Goal: Information Seeking & Learning: Find specific fact

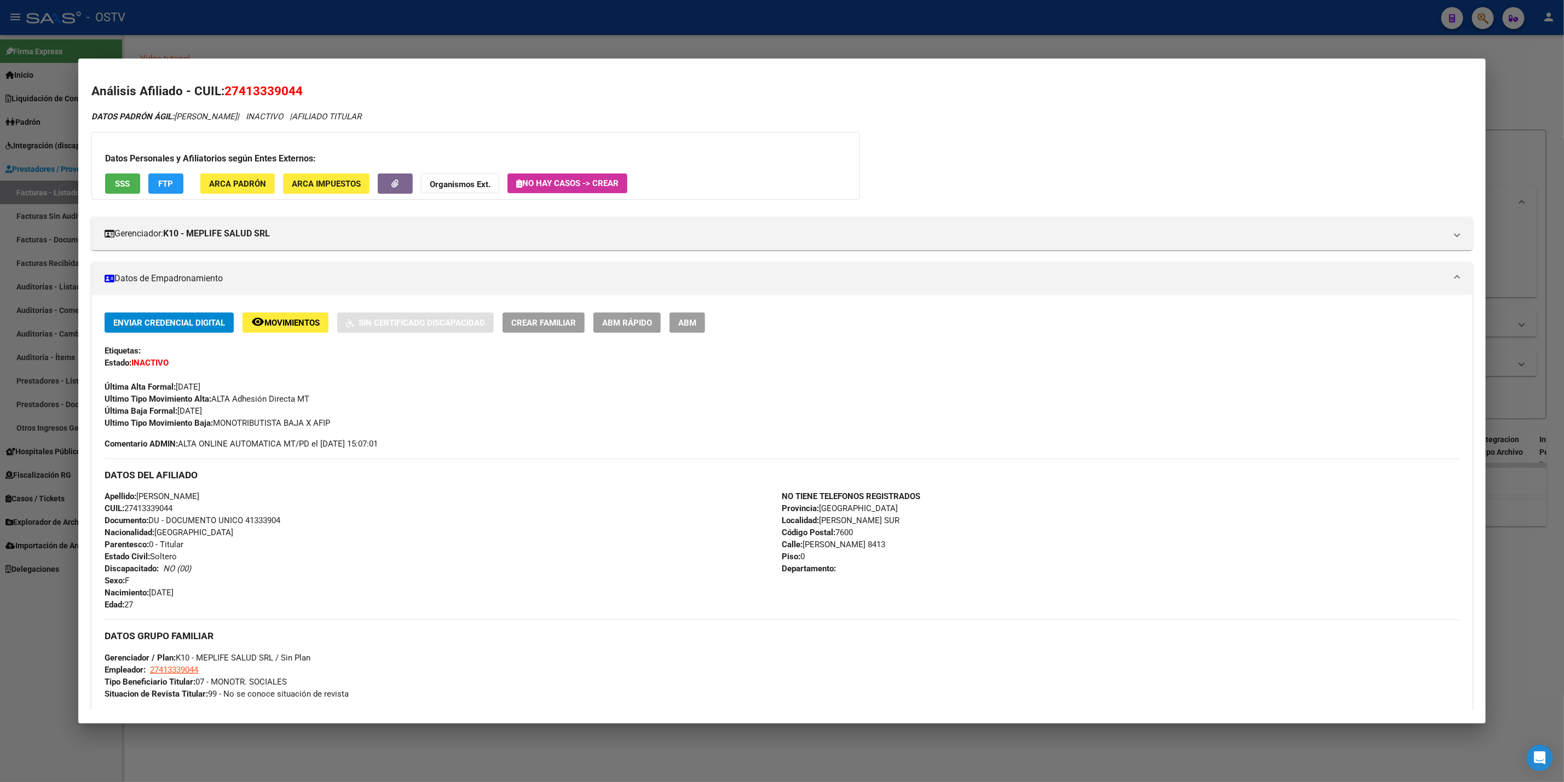
click at [273, 30] on div at bounding box center [782, 391] width 1564 height 782
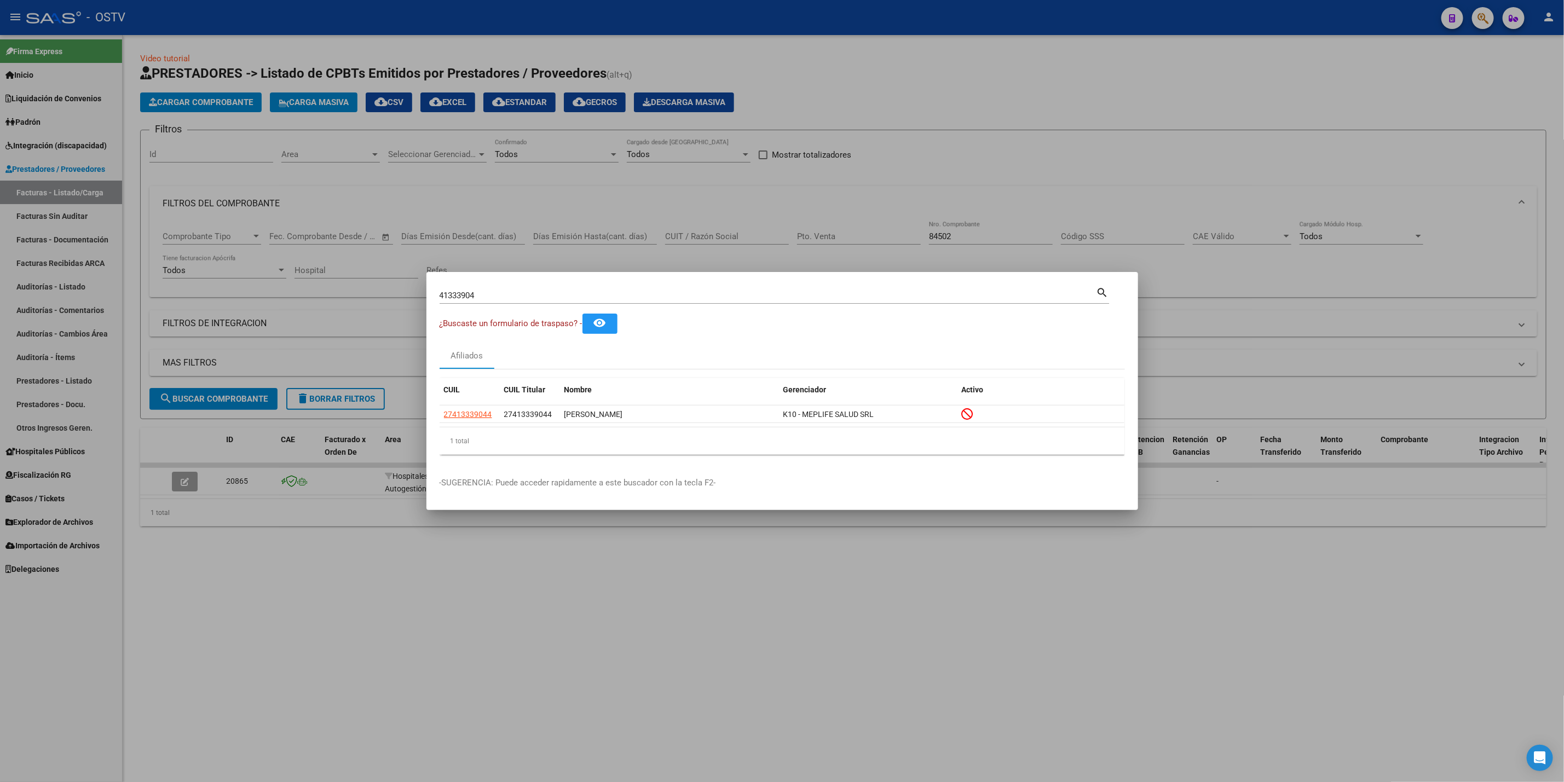
drag, startPoint x: 558, startPoint y: 299, endPoint x: 437, endPoint y: 301, distance: 121.6
click at [471, 304] on div "41333904 Buscar (apellido, dni, [PERSON_NAME], nro traspaso, cuit, obra social)…" at bounding box center [775, 299] width 670 height 29
type input "4"
paste input "27-43177816-0"
type input "27431778160"
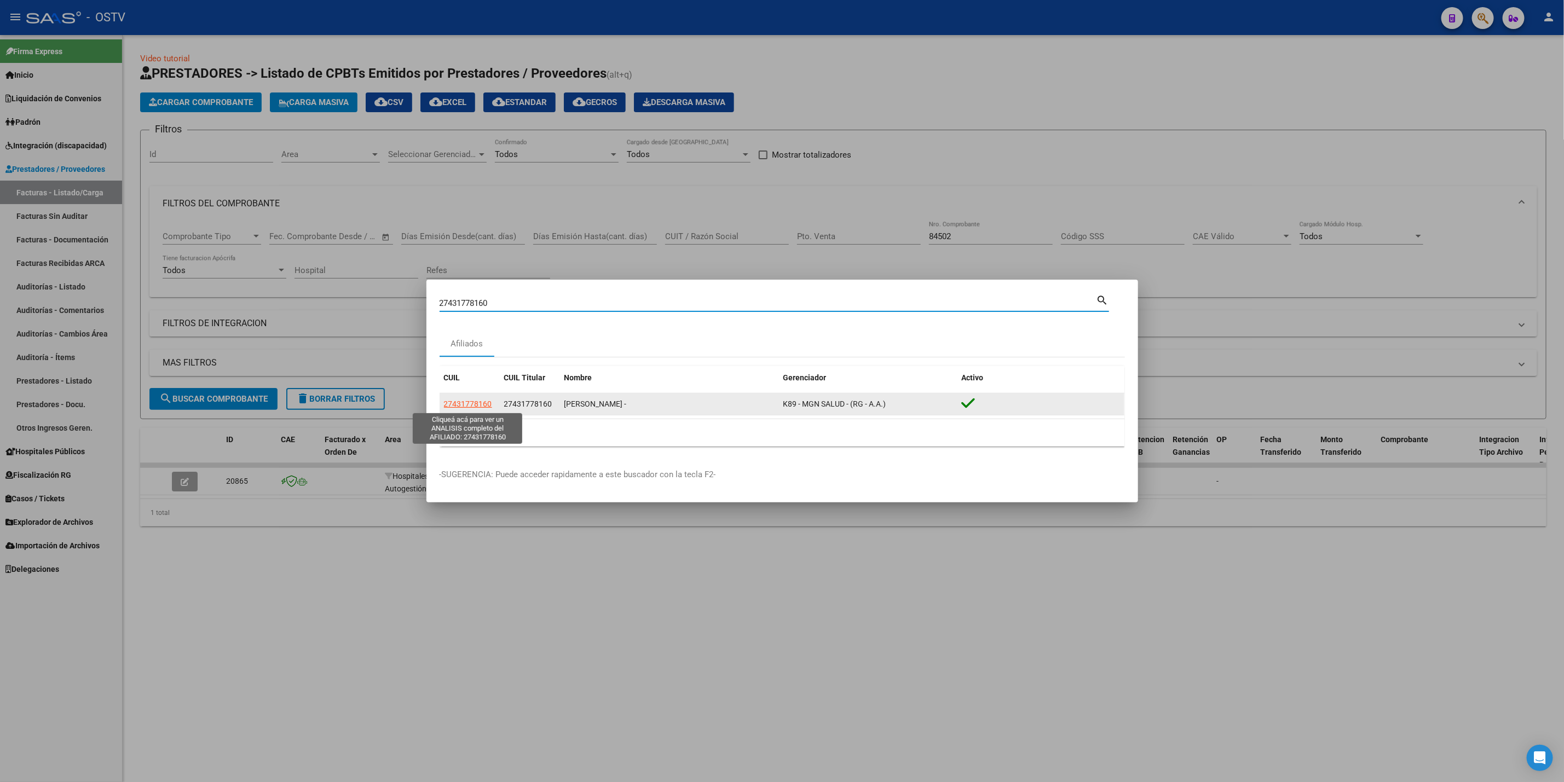
click at [464, 406] on span "27431778160" at bounding box center [468, 404] width 48 height 9
type textarea "27431778160"
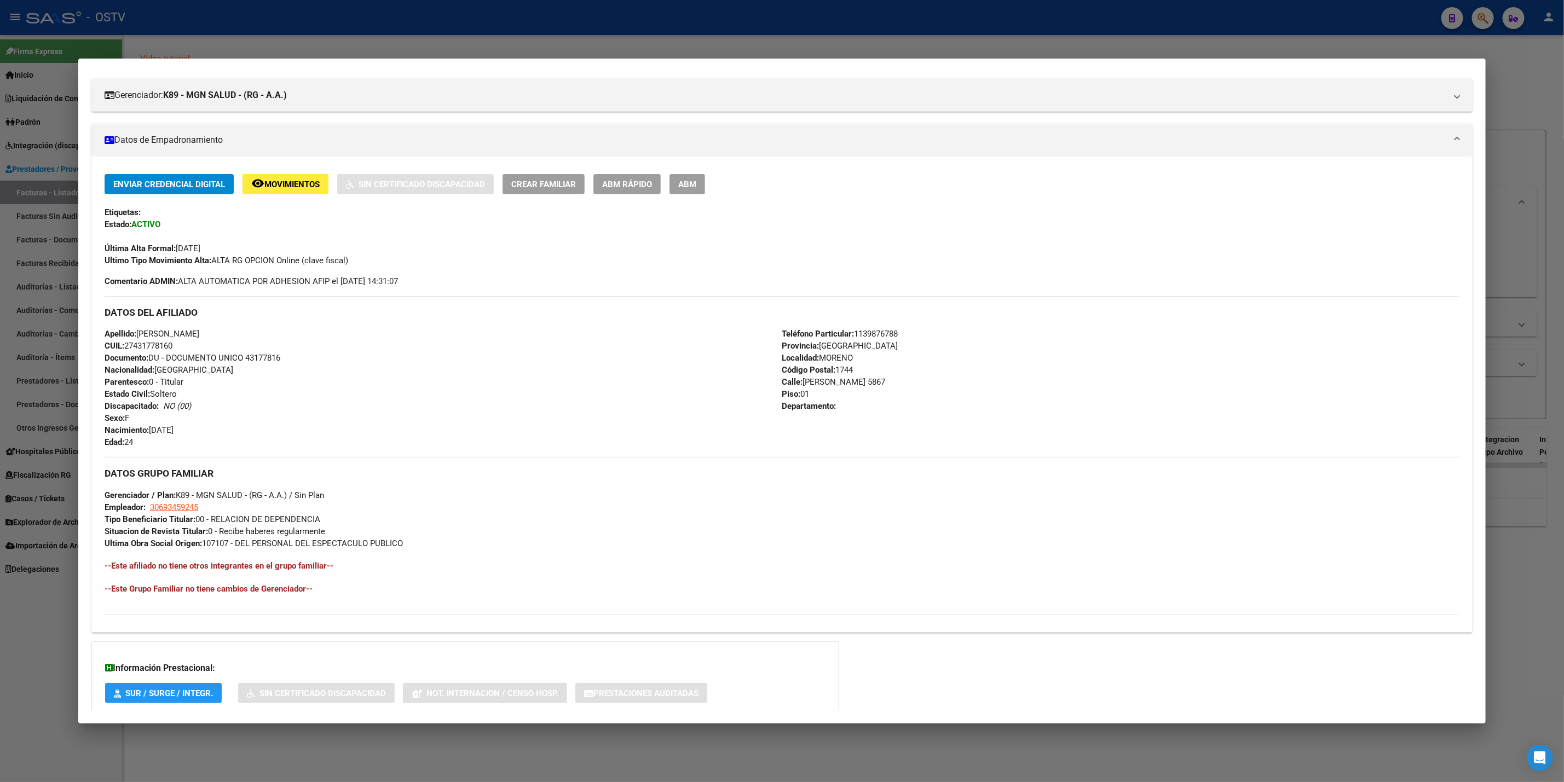
scroll to position [205, 0]
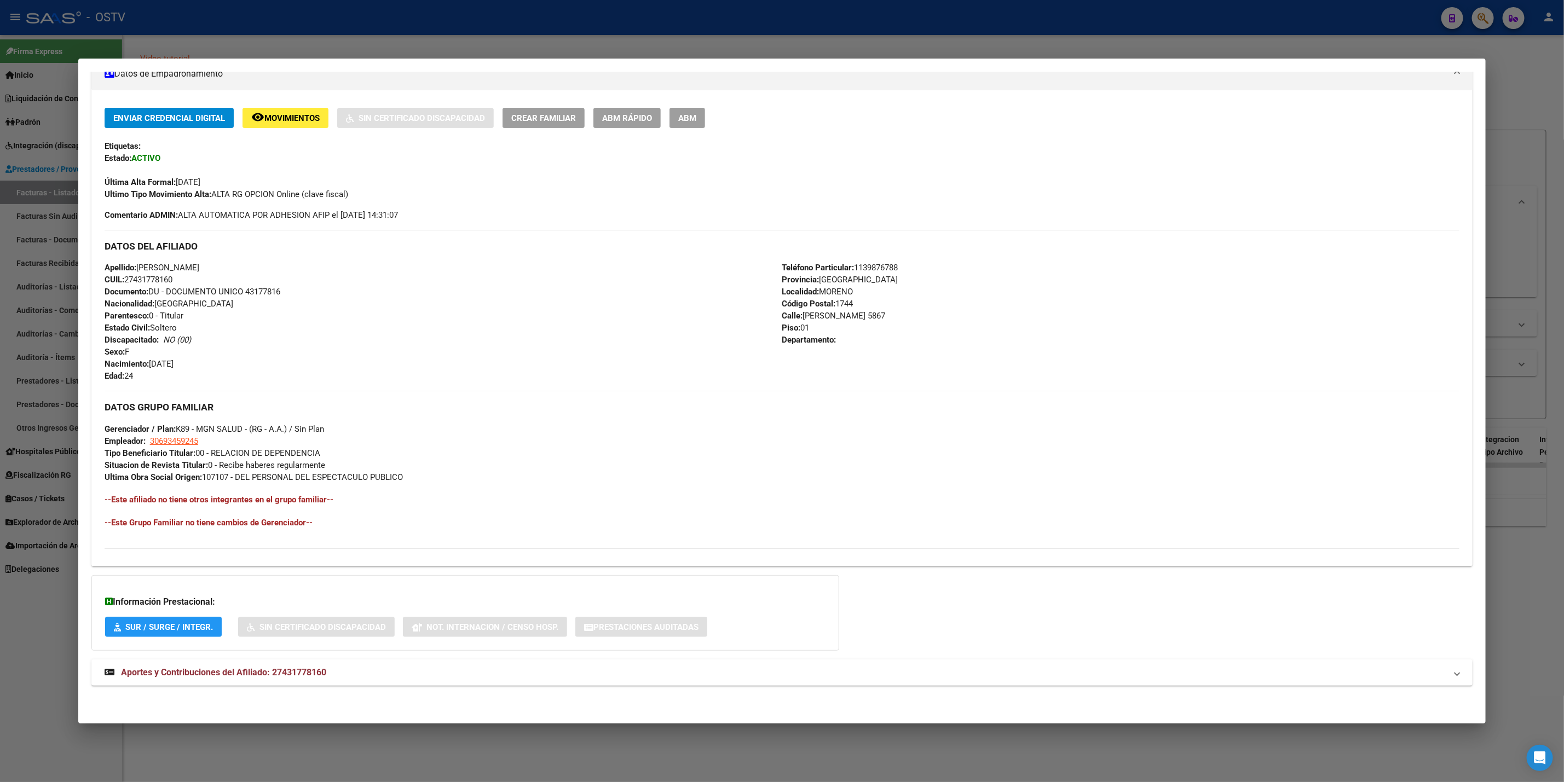
click at [301, 659] on div "DATOS PADRÓN ÁGIL: [PERSON_NAME] - | ACTIVO | AFILIADO TITULAR Datos Personales…" at bounding box center [781, 302] width 1381 height 793
click at [319, 686] on mat-expansion-panel-header "Aportes y Contribuciones del Afiliado: 27431778160" at bounding box center [781, 673] width 1381 height 26
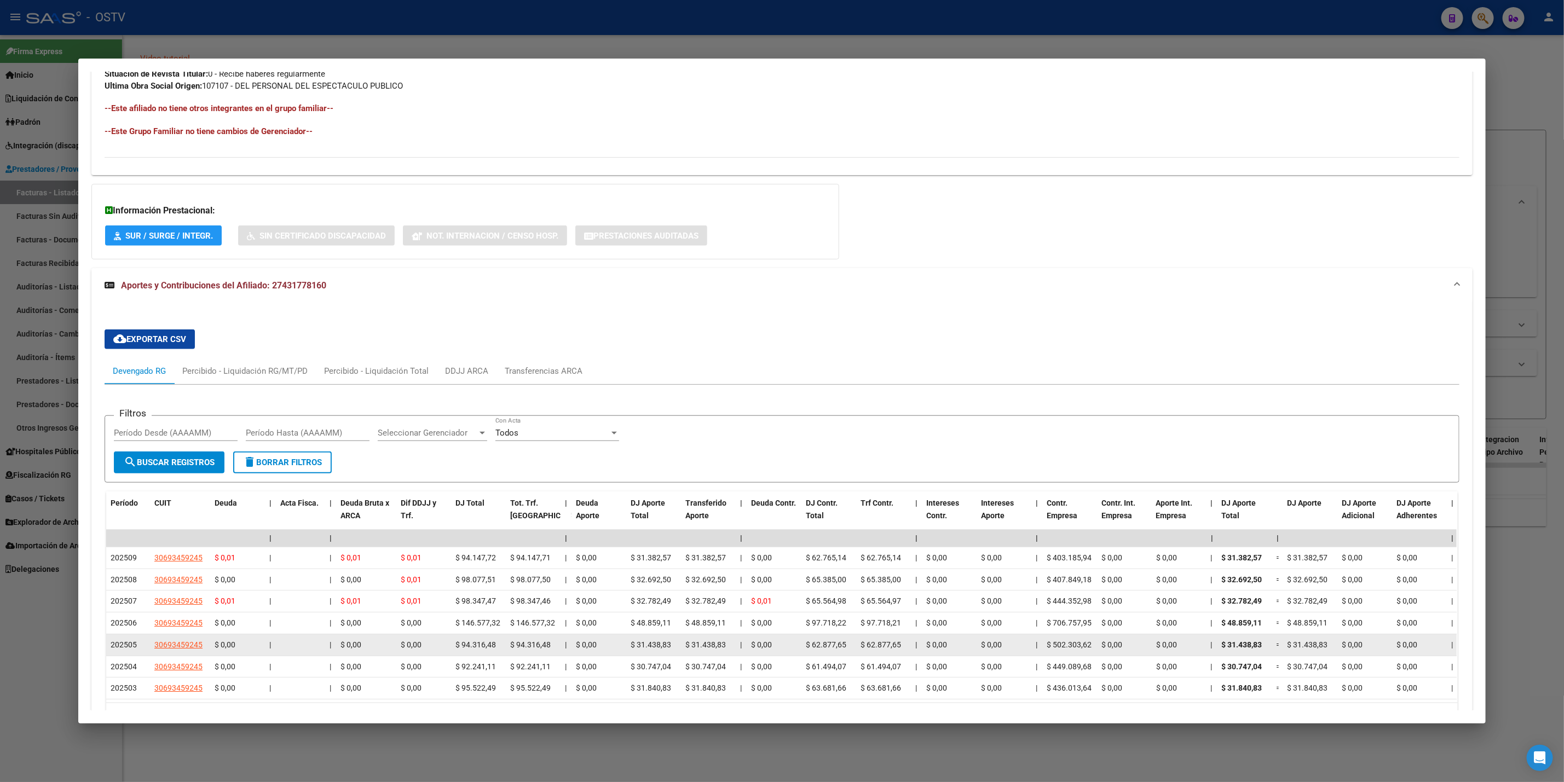
scroll to position [598, 0]
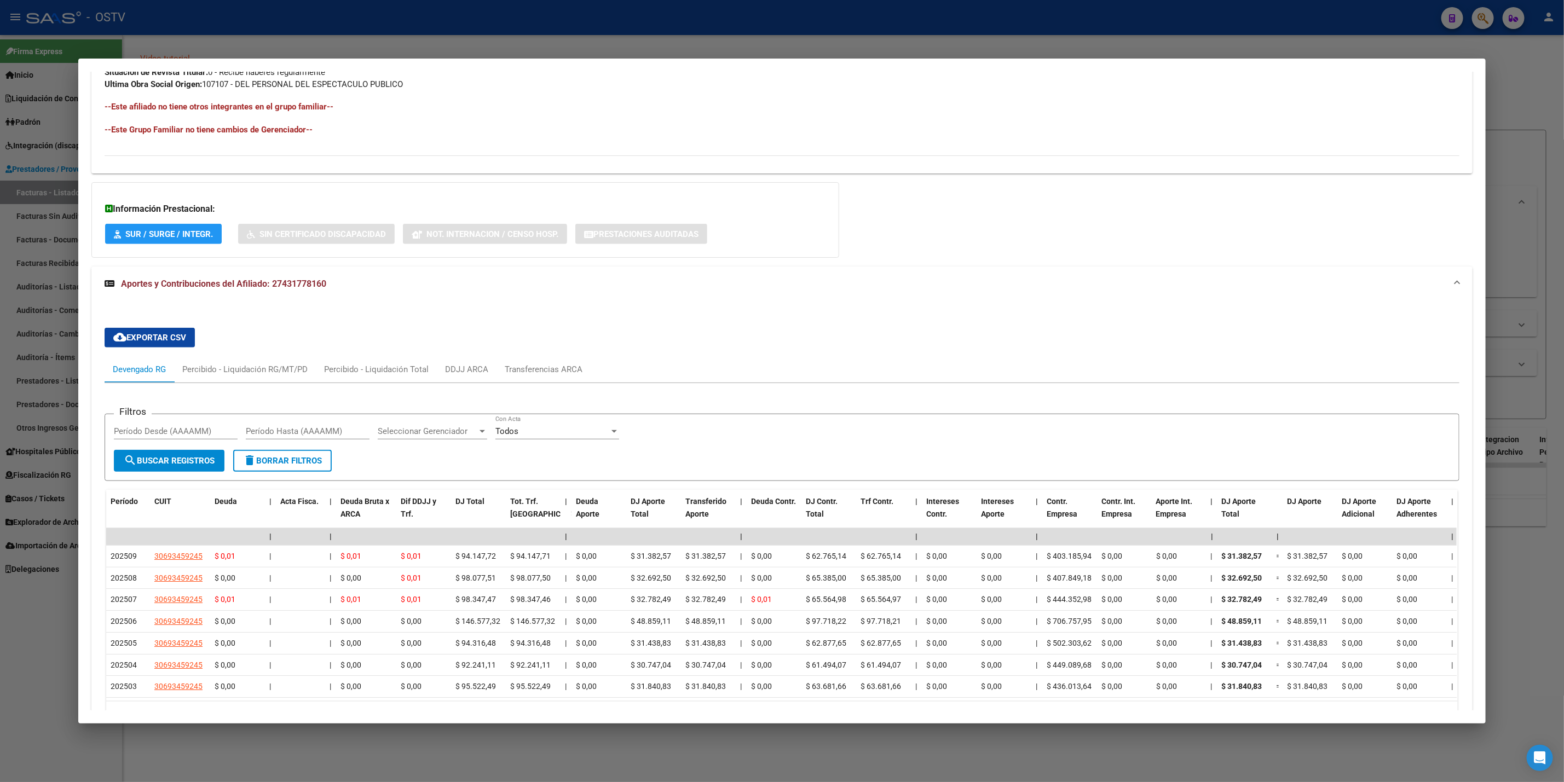
click at [78, 153] on mat-dialog-content "Análisis Afiliado - CUIL: 27431778160 DATOS PADRÓN ÁGIL: [PERSON_NAME] - | ACTI…" at bounding box center [781, 391] width 1407 height 639
click at [0, 214] on div at bounding box center [782, 391] width 1564 height 782
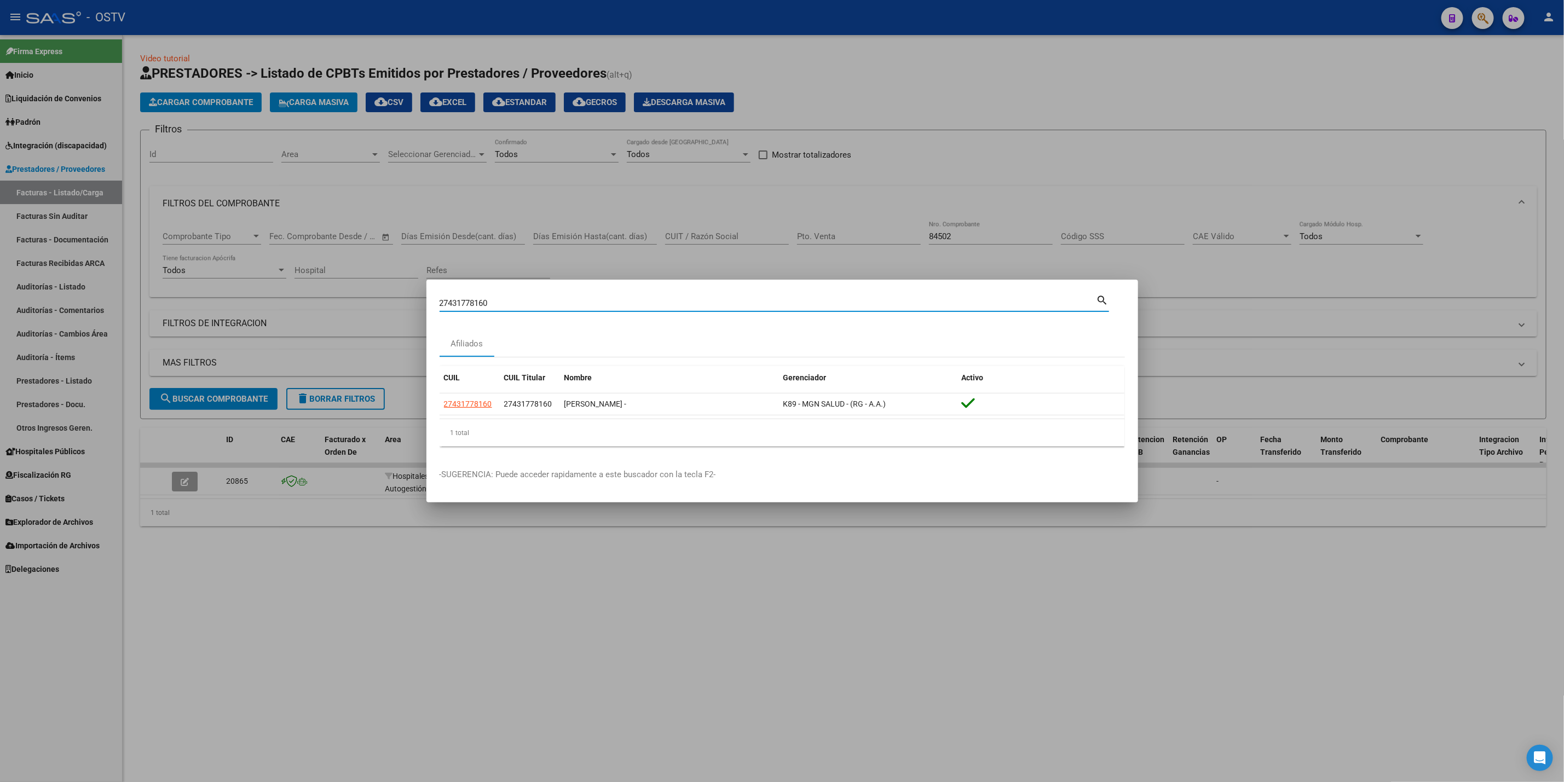
drag, startPoint x: 501, startPoint y: 299, endPoint x: 326, endPoint y: 338, distance: 180.0
click at [326, 338] on div "27431778160 Buscar (apellido, dni, cuil, nro traspaso, cuit, obra social) searc…" at bounding box center [782, 391] width 1564 height 782
paste input "33247955"
type input "33247955"
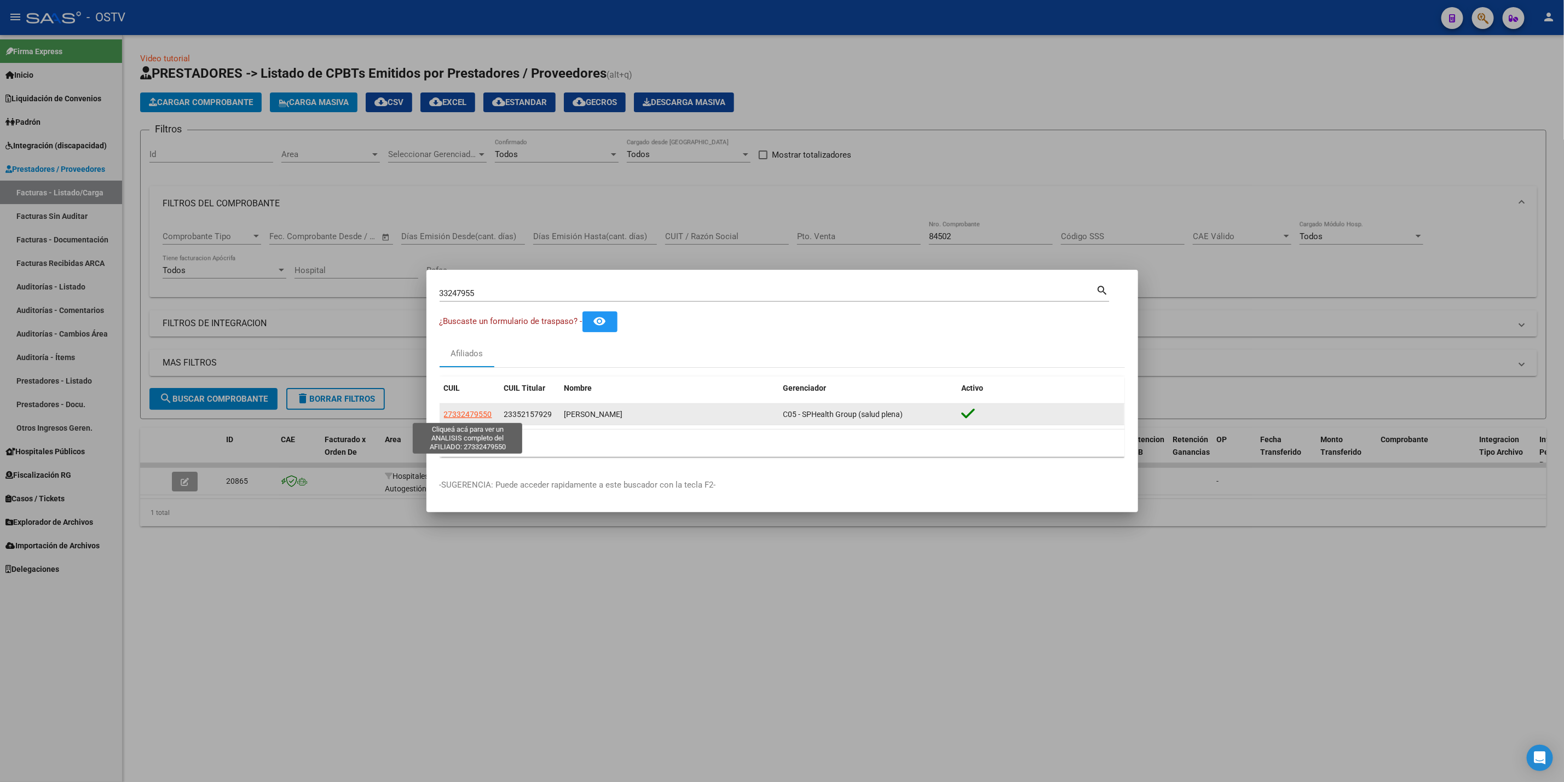
click at [464, 411] on span "27332479550" at bounding box center [468, 414] width 48 height 9
type textarea "27332479550"
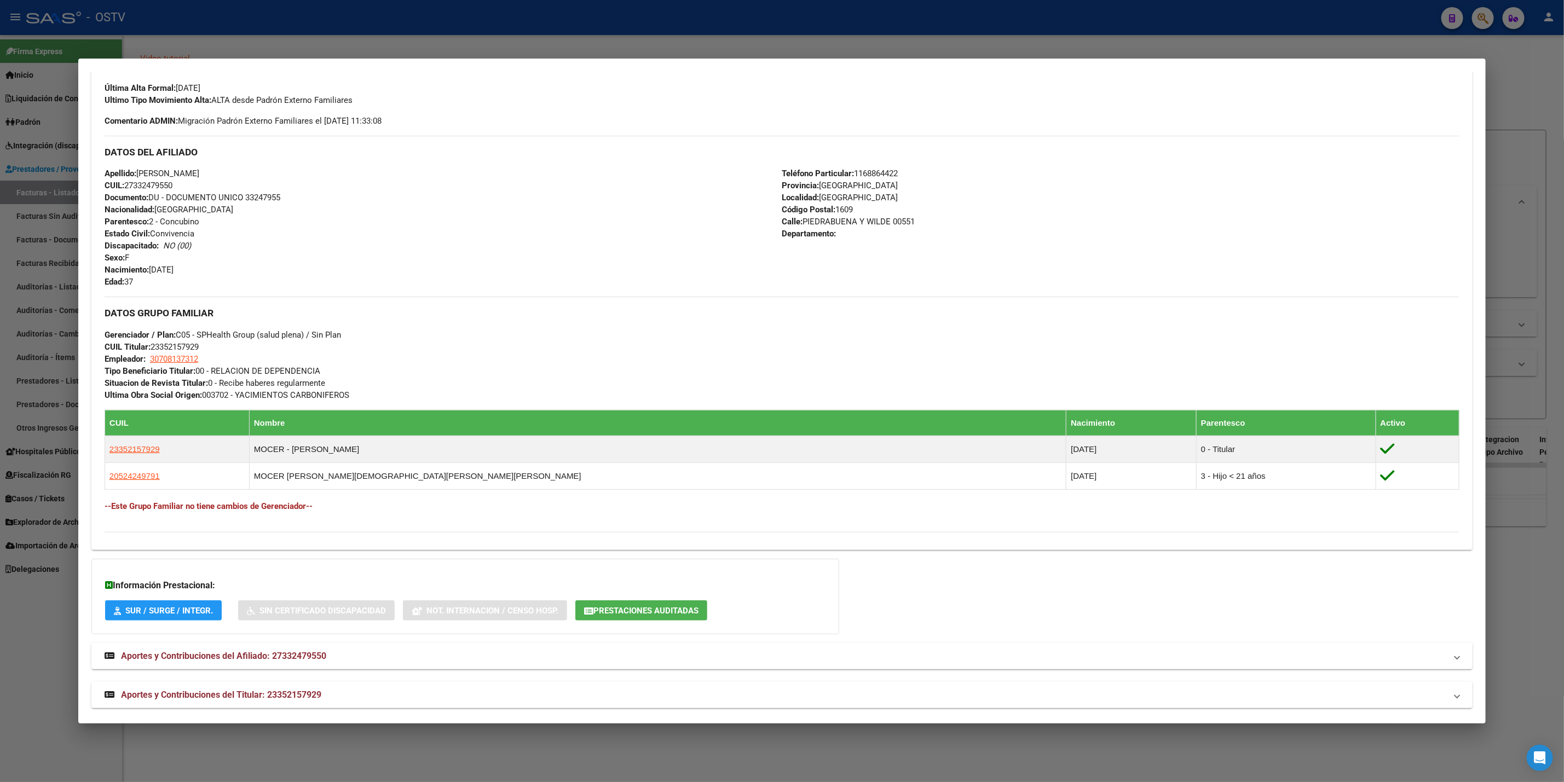
scroll to position [311, 0]
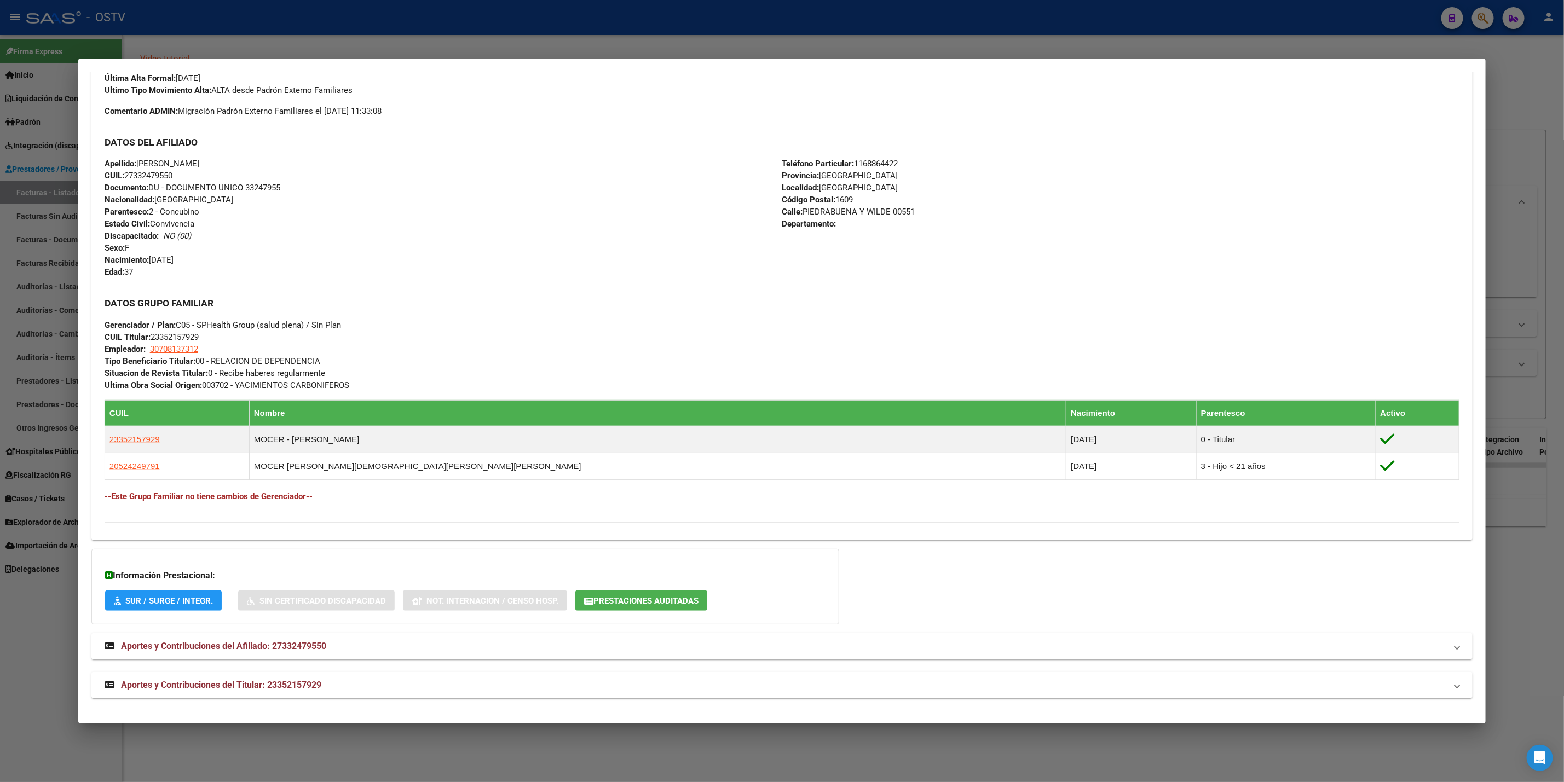
click at [382, 38] on div at bounding box center [782, 391] width 1564 height 782
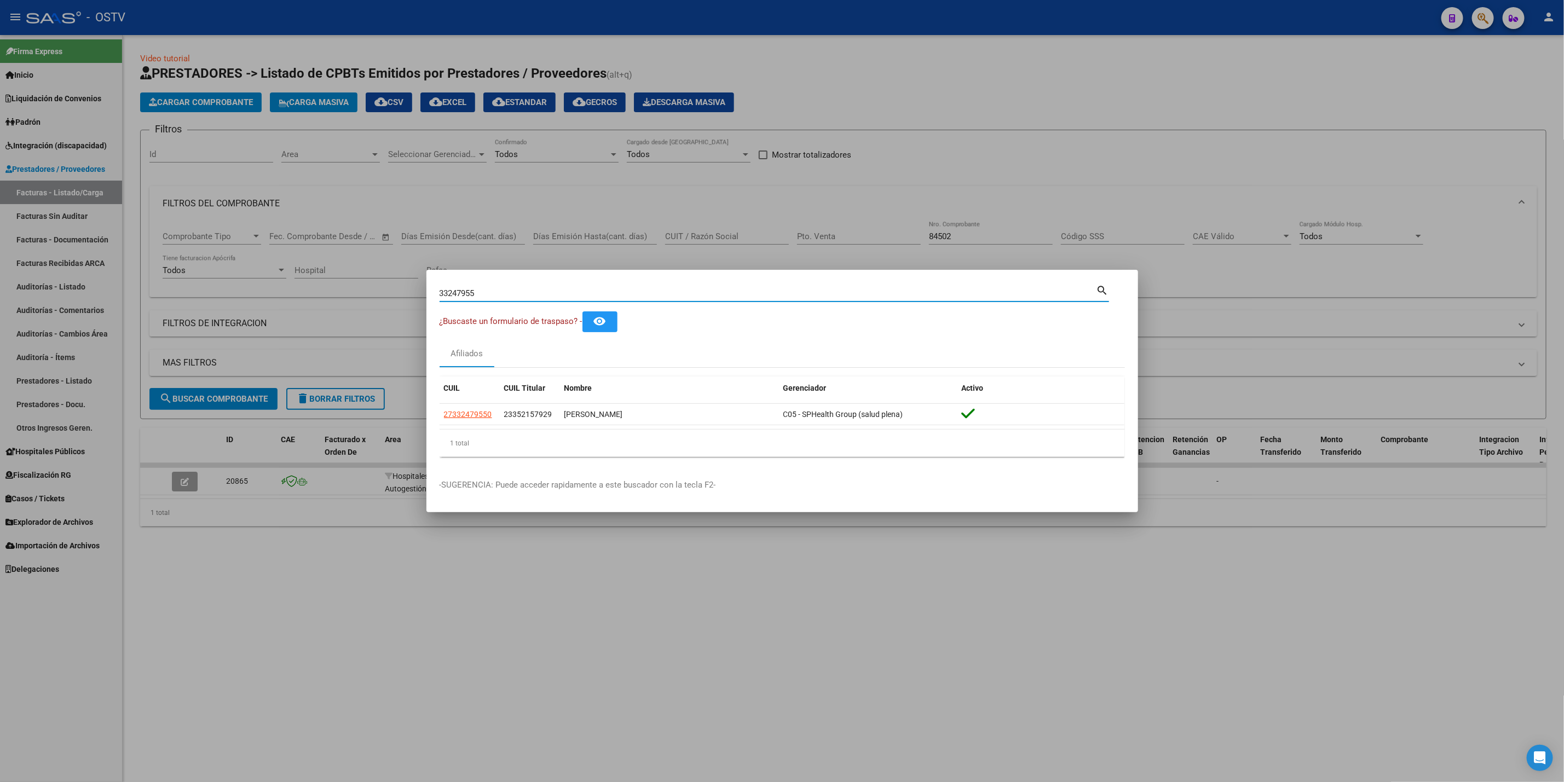
drag, startPoint x: 513, startPoint y: 290, endPoint x: 99, endPoint y: 279, distance: 414.5
click at [100, 279] on div "33247955 Buscar (apellido, dni, cuil, nro traspaso, cuit, obra social) search ¿…" at bounding box center [782, 391] width 1564 height 782
paste input "302928"
type input "33302928"
click at [181, 135] on div at bounding box center [782, 391] width 1564 height 782
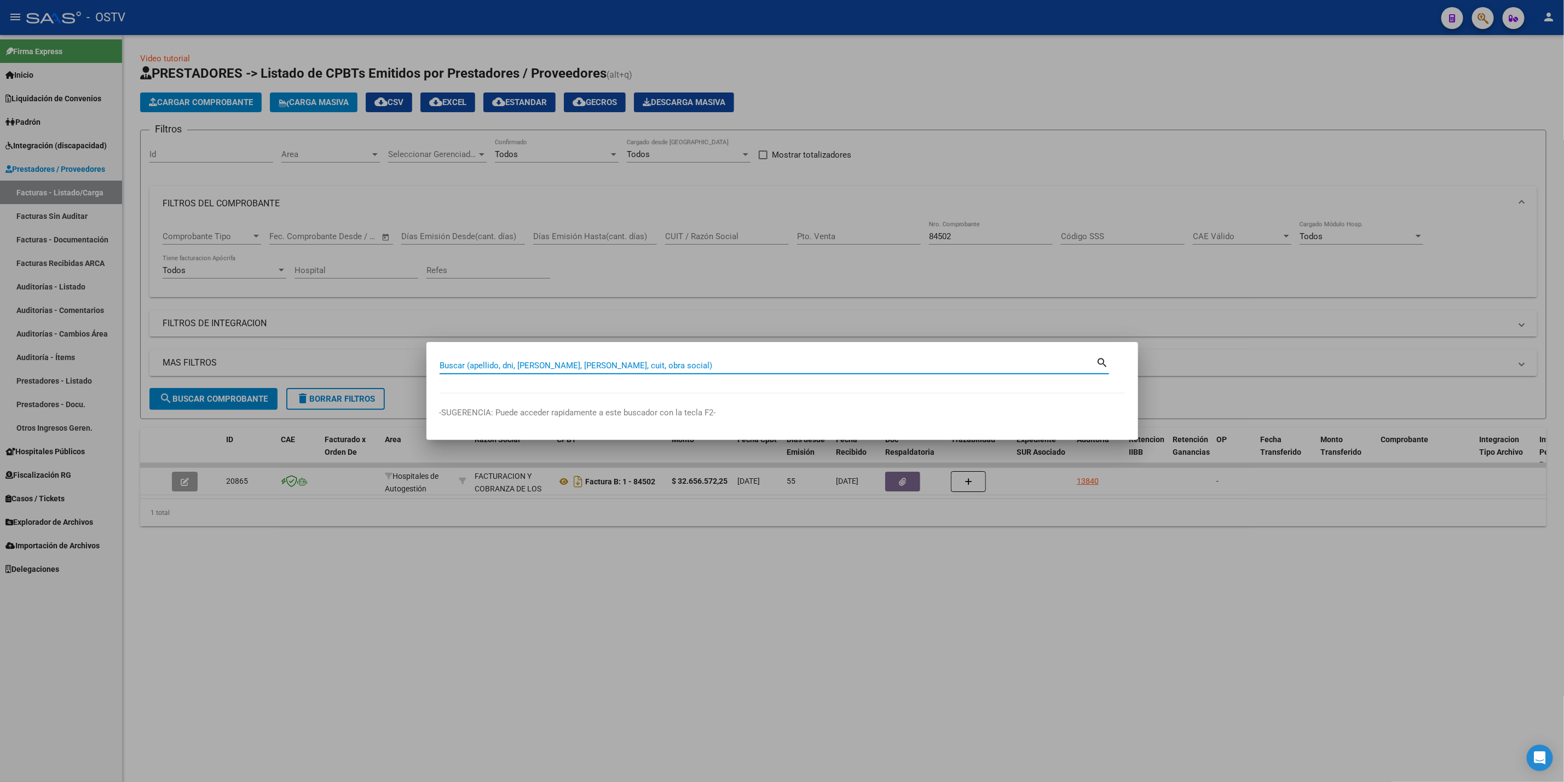
paste input "33302928"
type input "33302928"
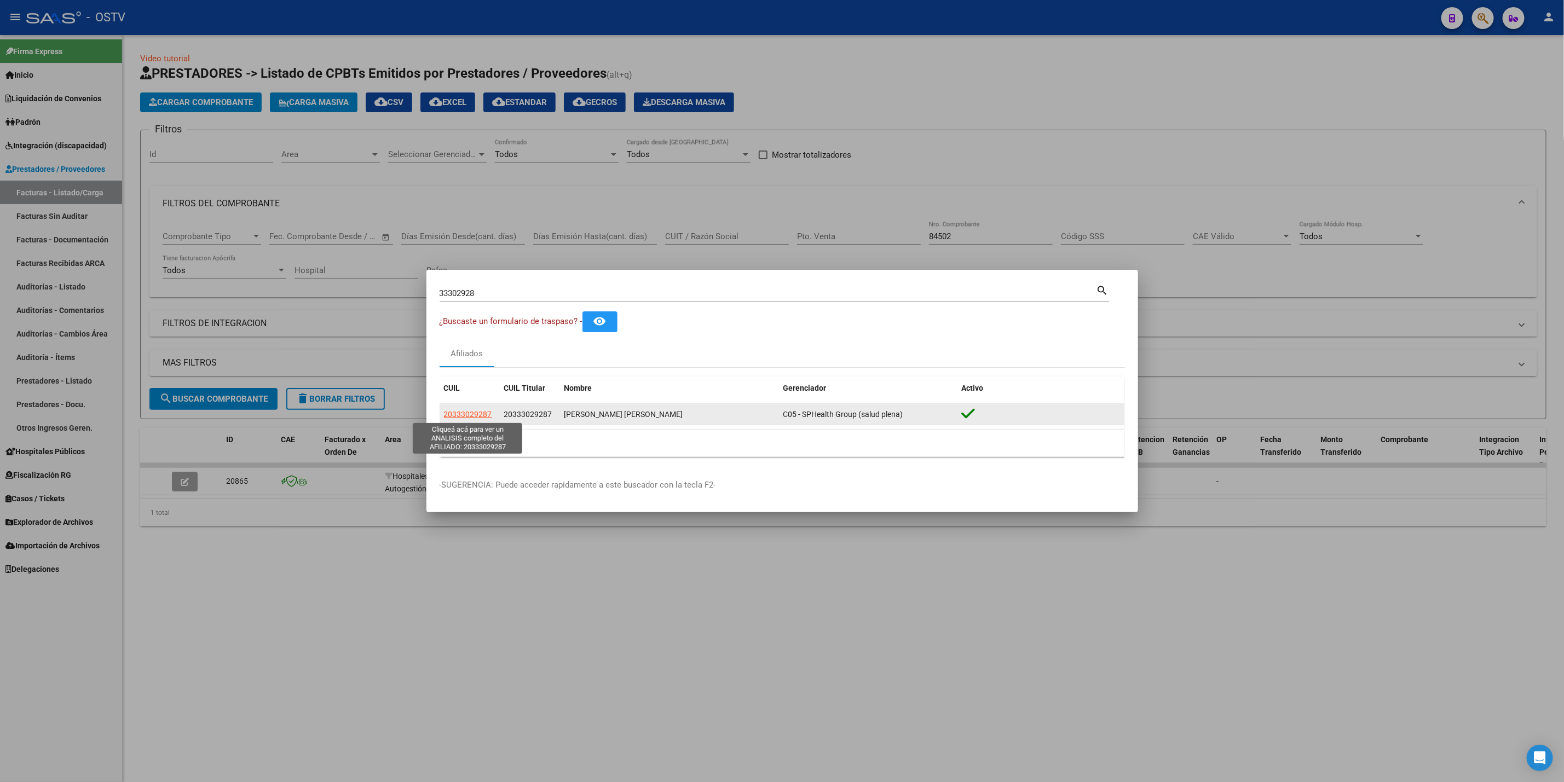
click at [462, 416] on span "20333029287" at bounding box center [468, 414] width 48 height 9
type textarea "20333029287"
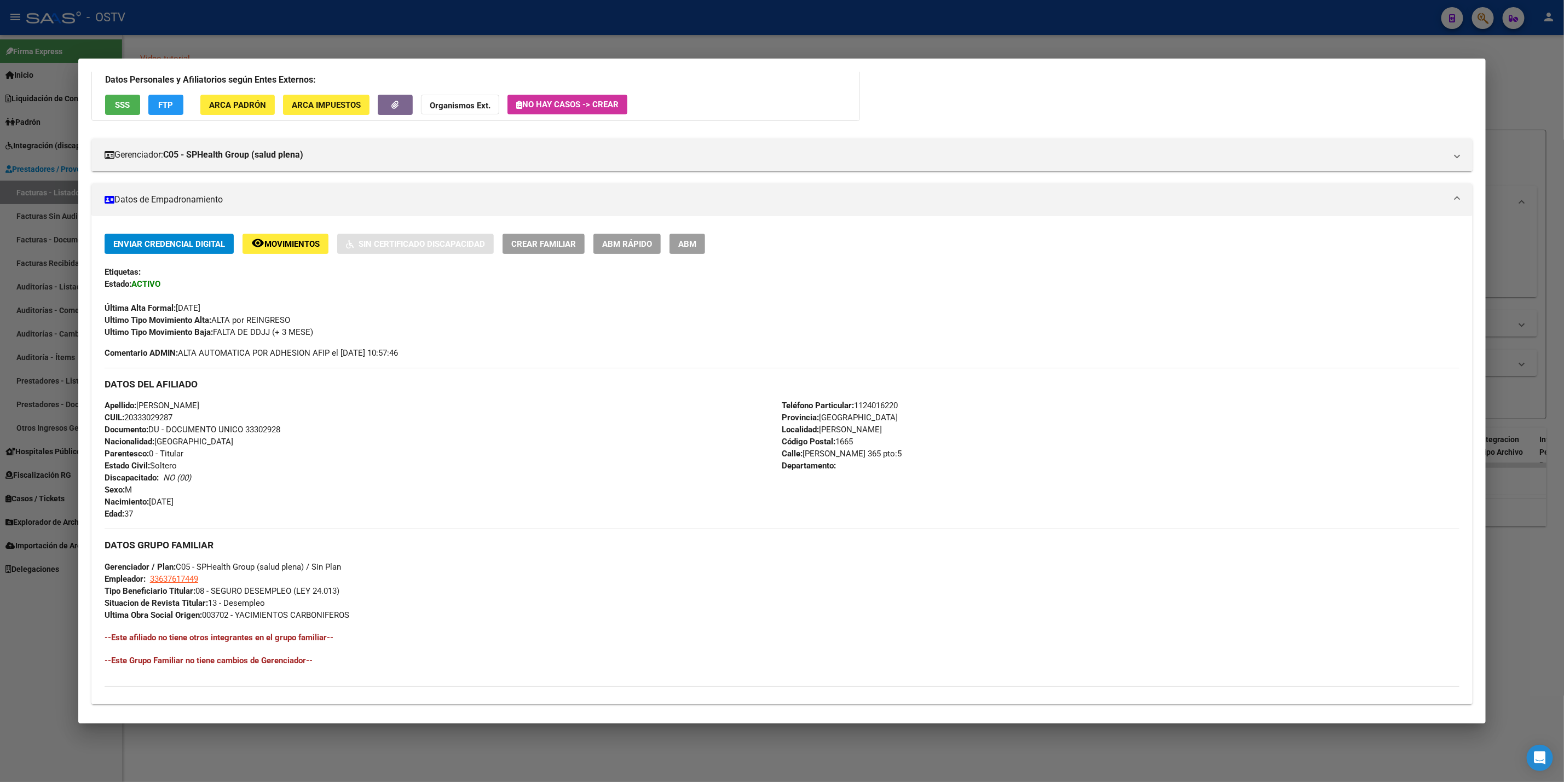
scroll to position [217, 0]
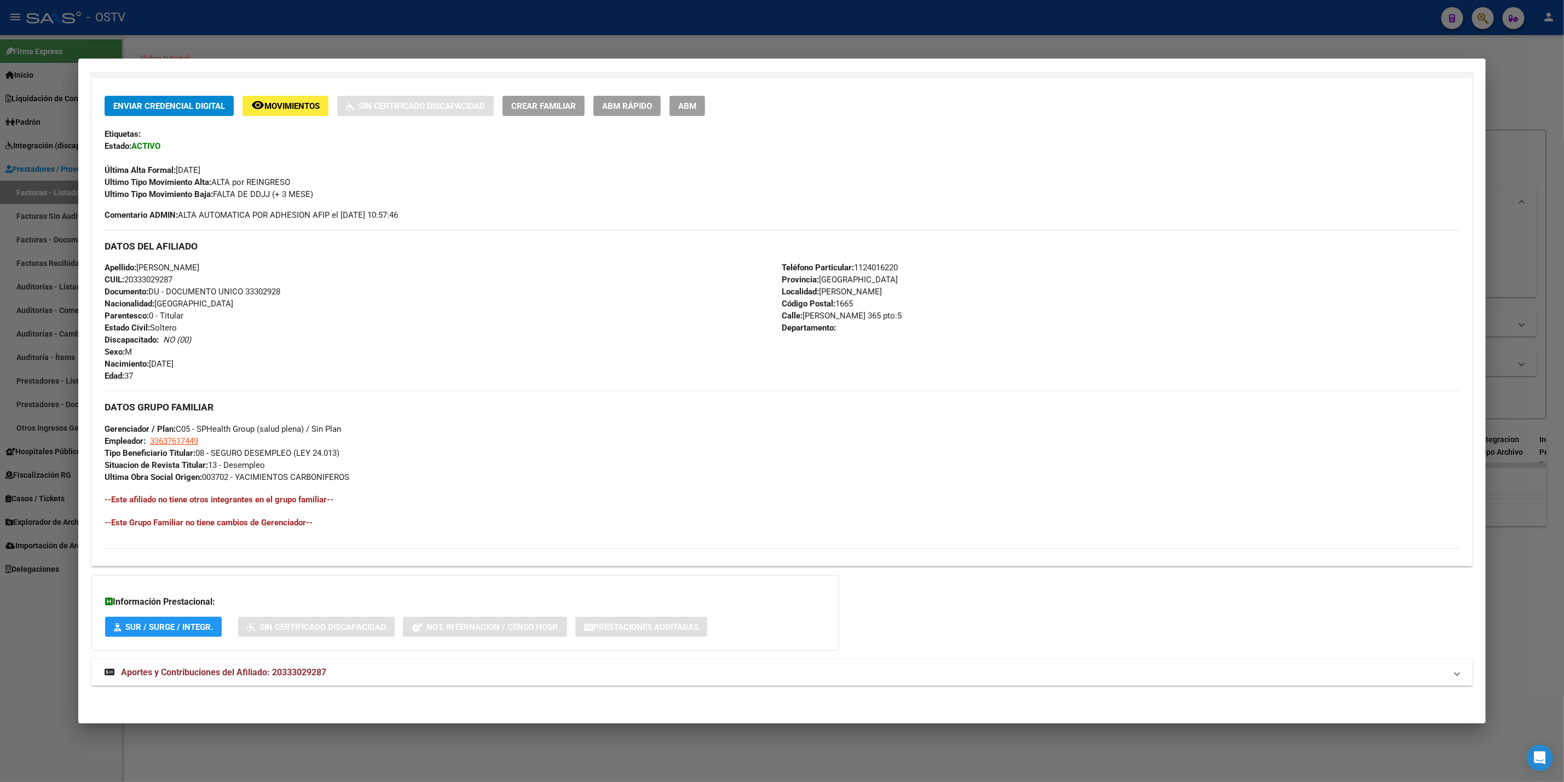
click at [334, 679] on mat-panel-title "Aportes y Contribuciones del Afiliado: 20333029287" at bounding box center [776, 672] width 1342 height 13
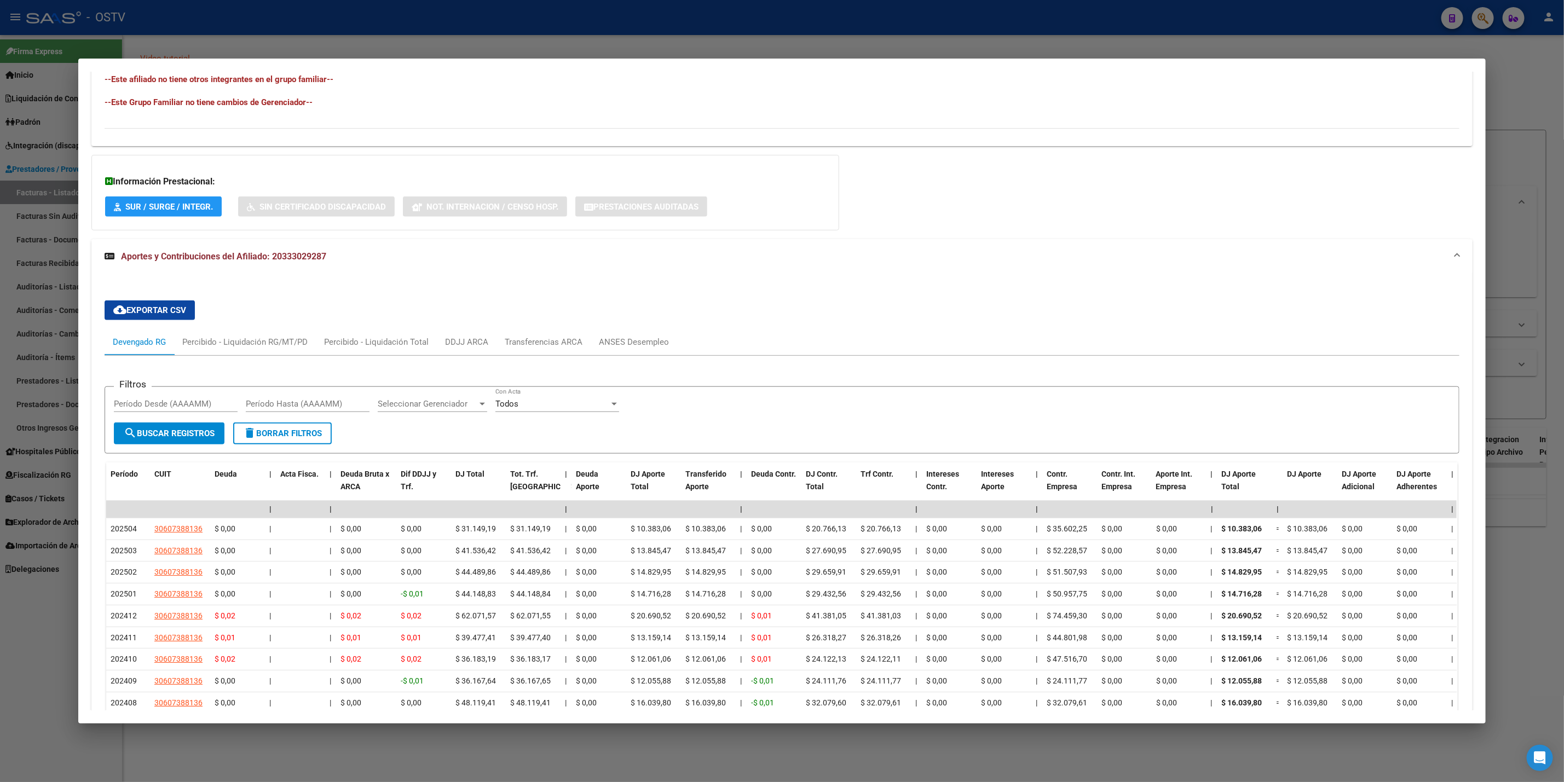
scroll to position [759, 0]
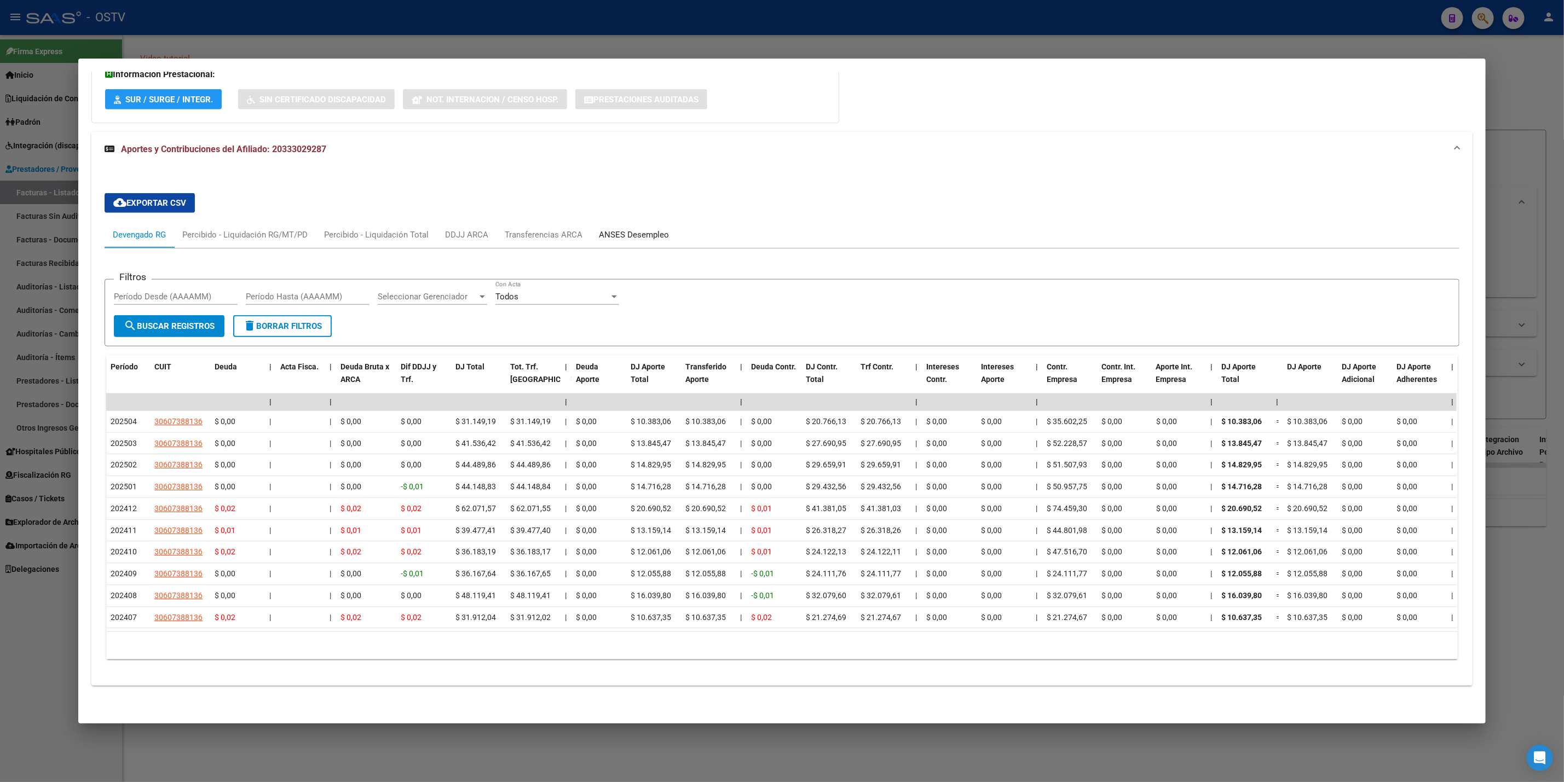
click at [610, 229] on div "ANSES Desempleo" at bounding box center [634, 235] width 70 height 12
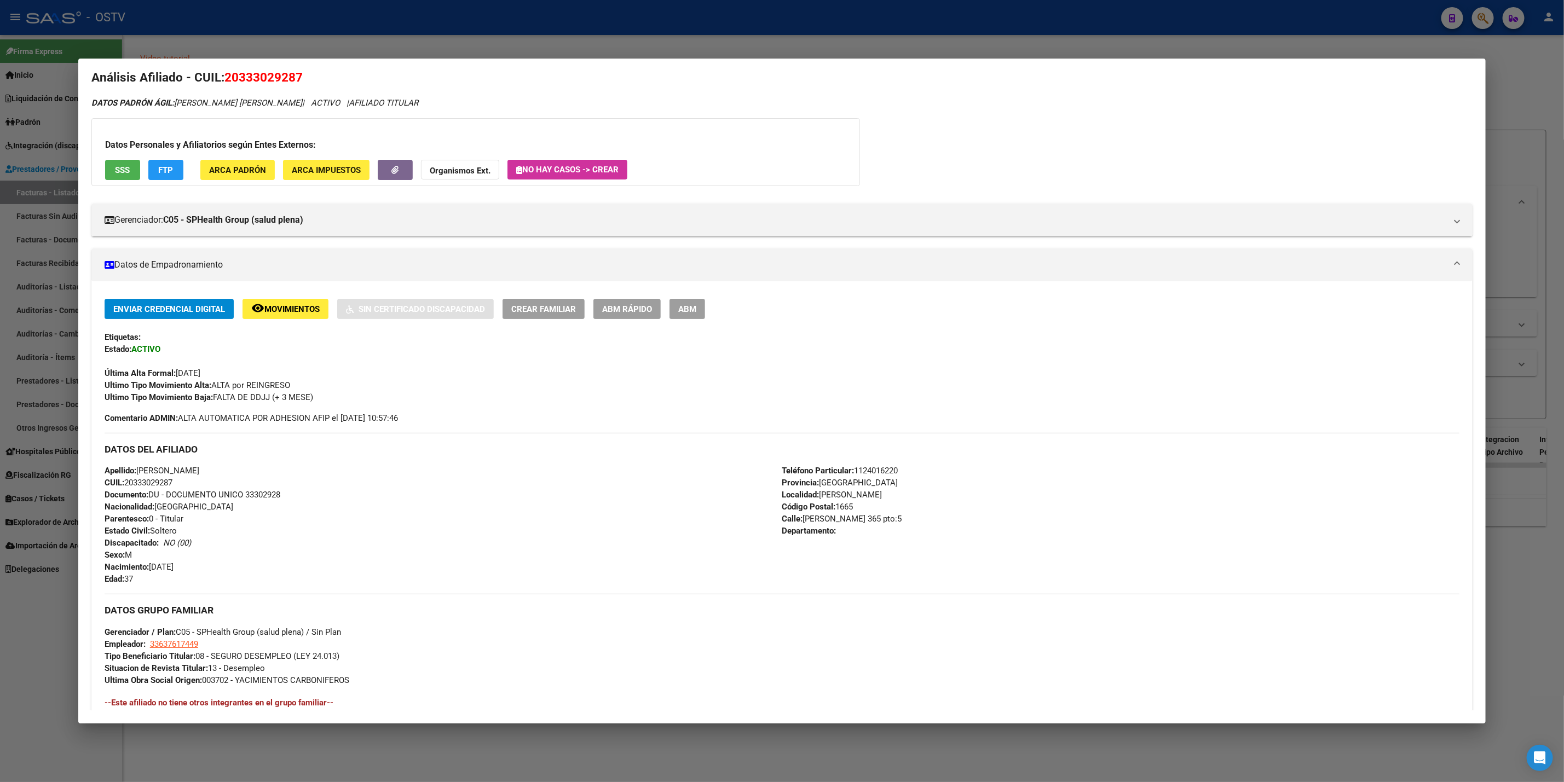
scroll to position [0, 0]
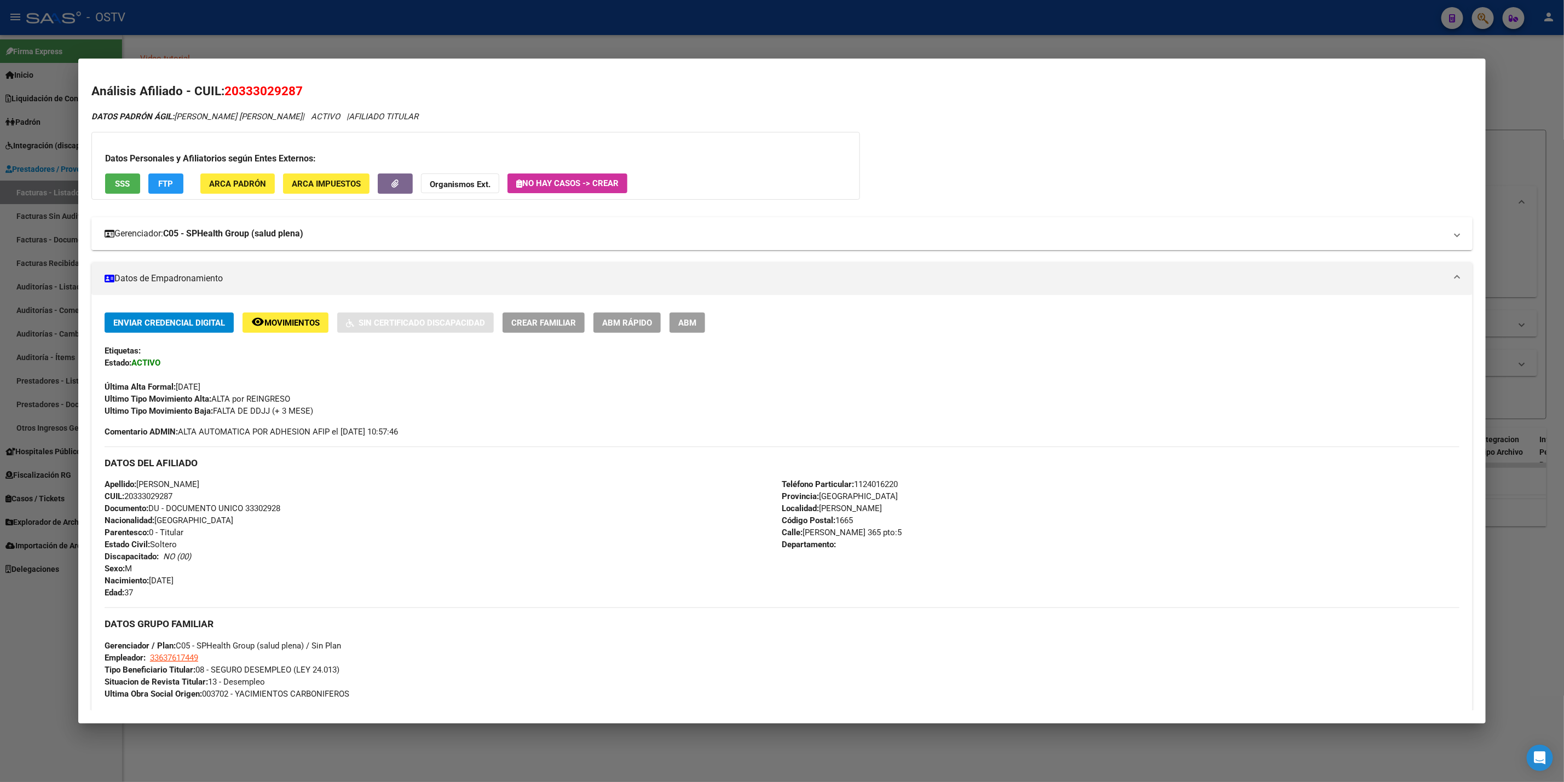
click at [314, 237] on mat-panel-title "Gerenciador: C05 - SPHealth Group (salud plena)" at bounding box center [776, 233] width 1342 height 13
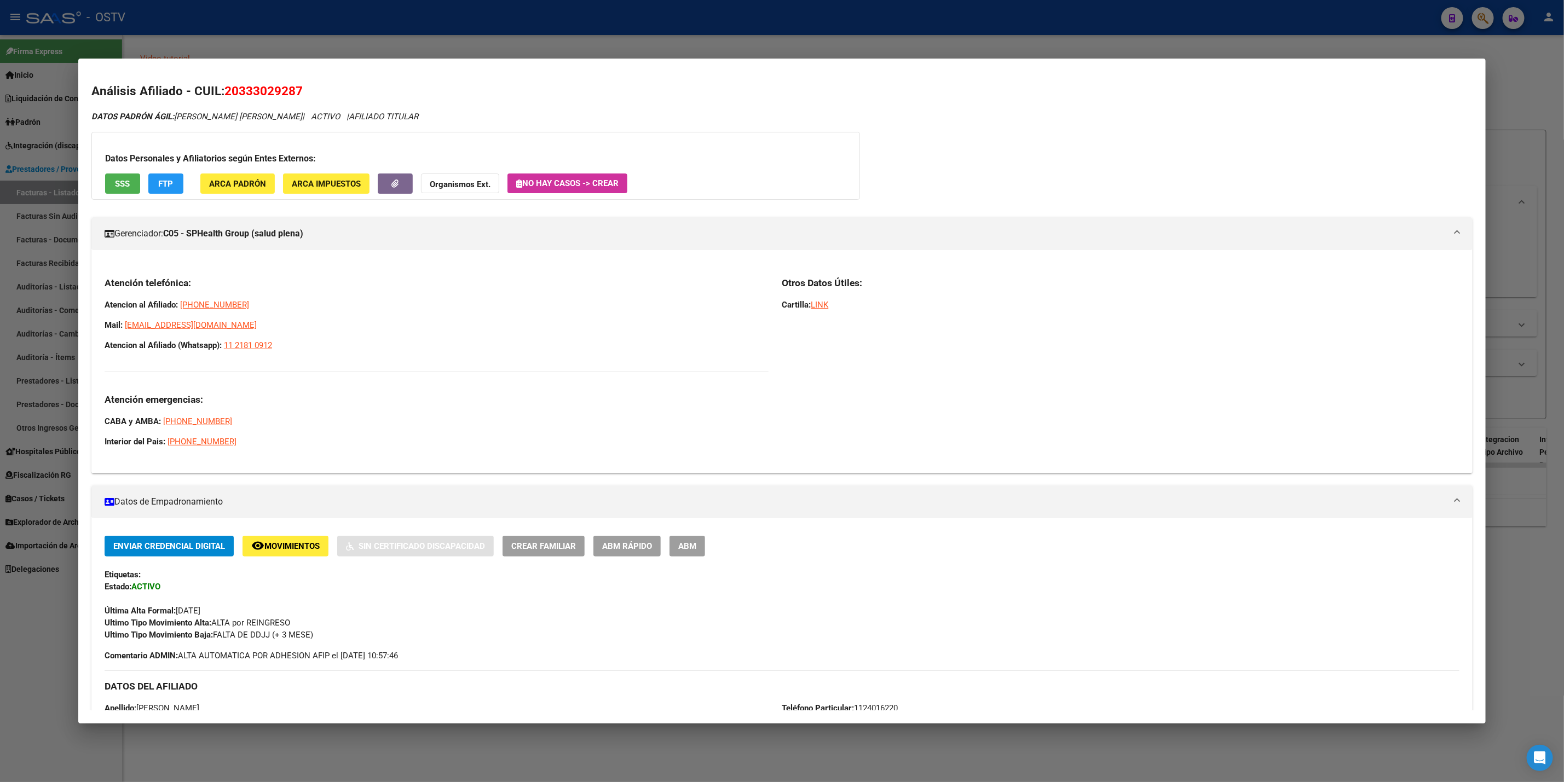
drag, startPoint x: 297, startPoint y: 342, endPoint x: 83, endPoint y: 299, distance: 218.7
click at [83, 299] on mat-dialog-content "Análisis Afiliado - CUIL: 20333029287 DATOS PADRÓN ÁGIL: [PERSON_NAME] [PERSON_…" at bounding box center [781, 391] width 1407 height 639
copy div "Atencion al Afiliado: [PHONE_NUMBER] Mail: [EMAIL_ADDRESS][DOMAIN_NAME] Atencio…"
click at [1250, 30] on div at bounding box center [782, 391] width 1564 height 782
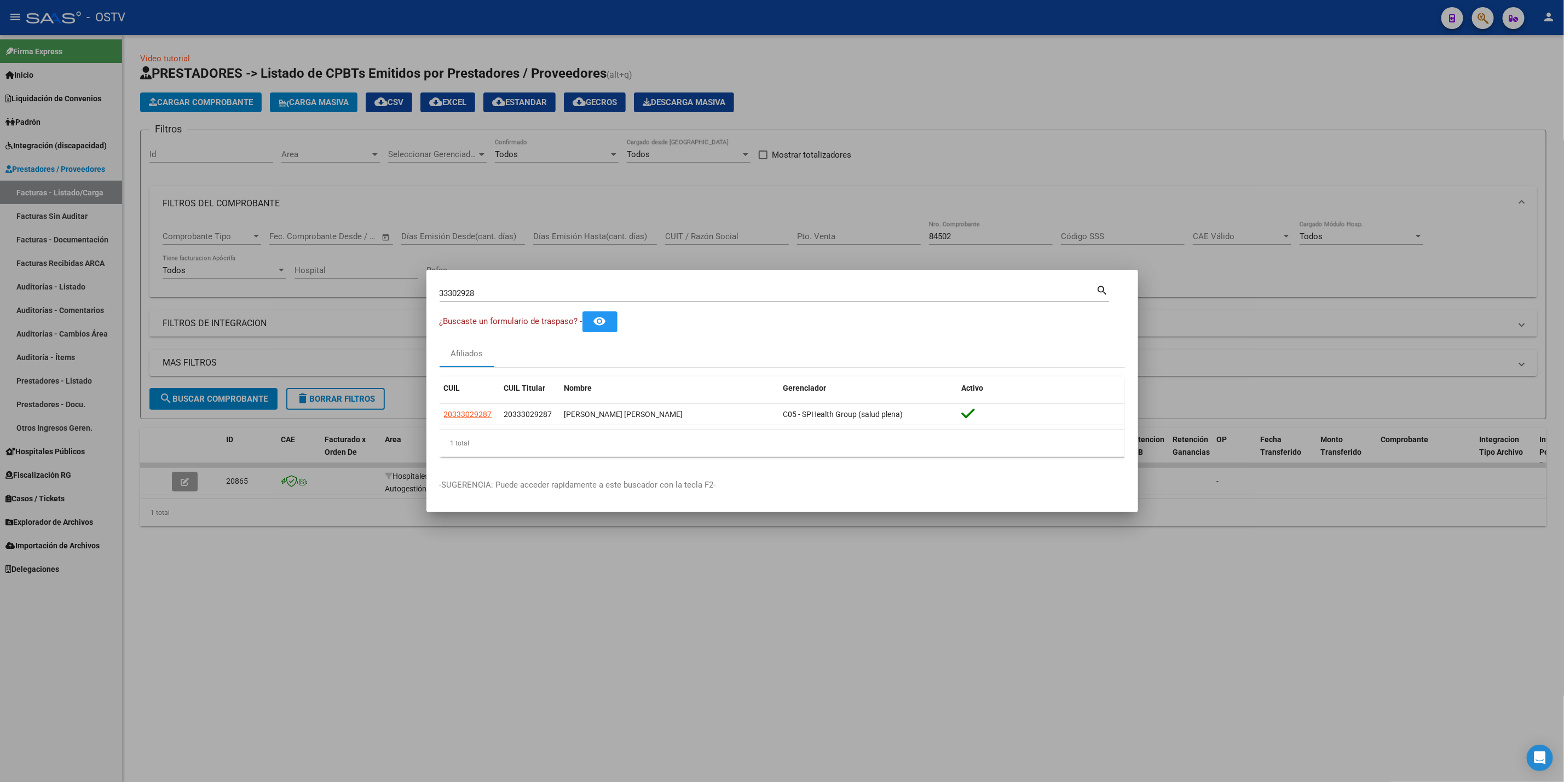
drag, startPoint x: 595, startPoint y: 145, endPoint x: 579, endPoint y: 132, distance: 20.6
click at [595, 145] on div at bounding box center [782, 391] width 1564 height 782
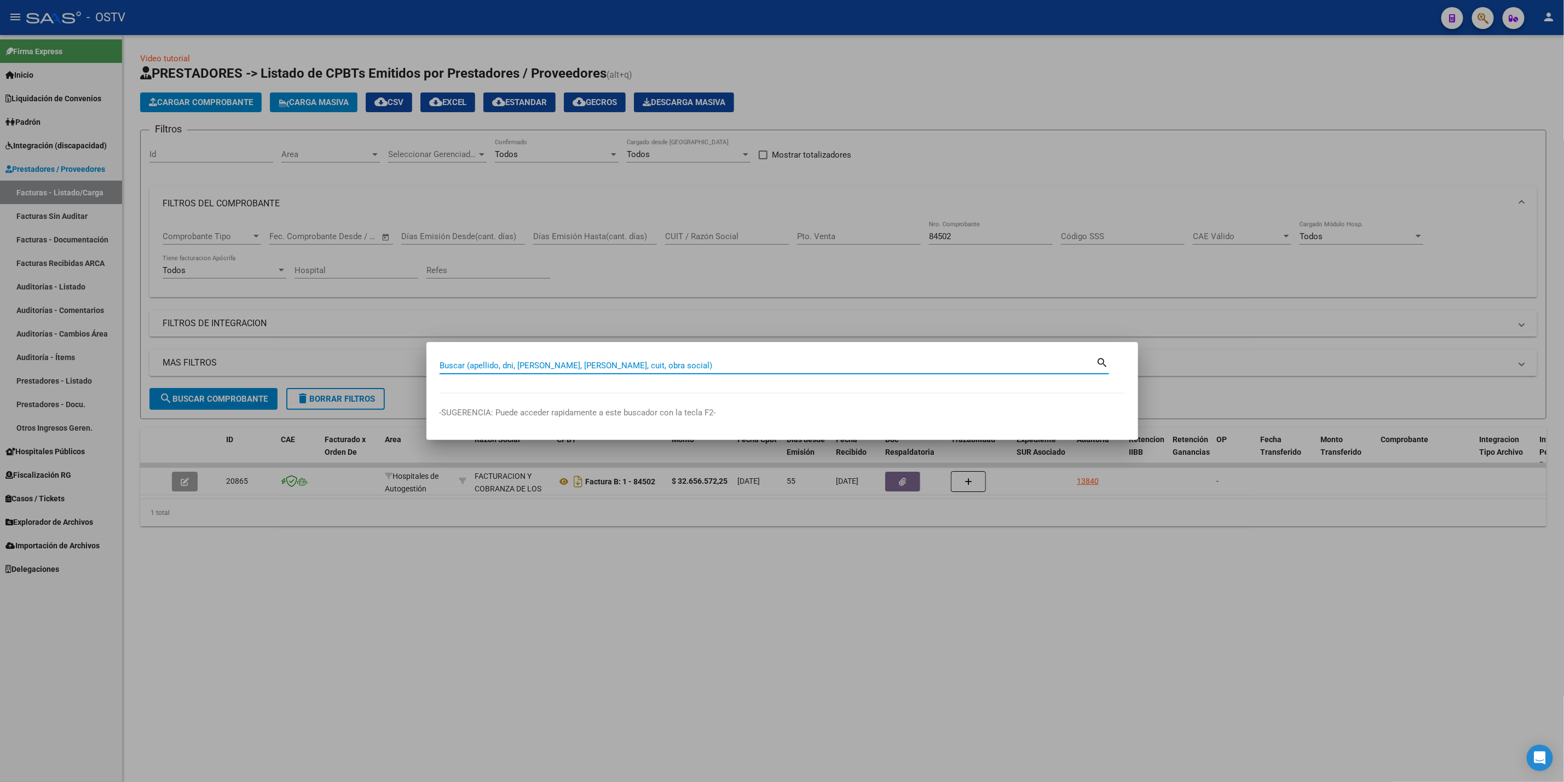
paste input "33247955"
type input "33247955"
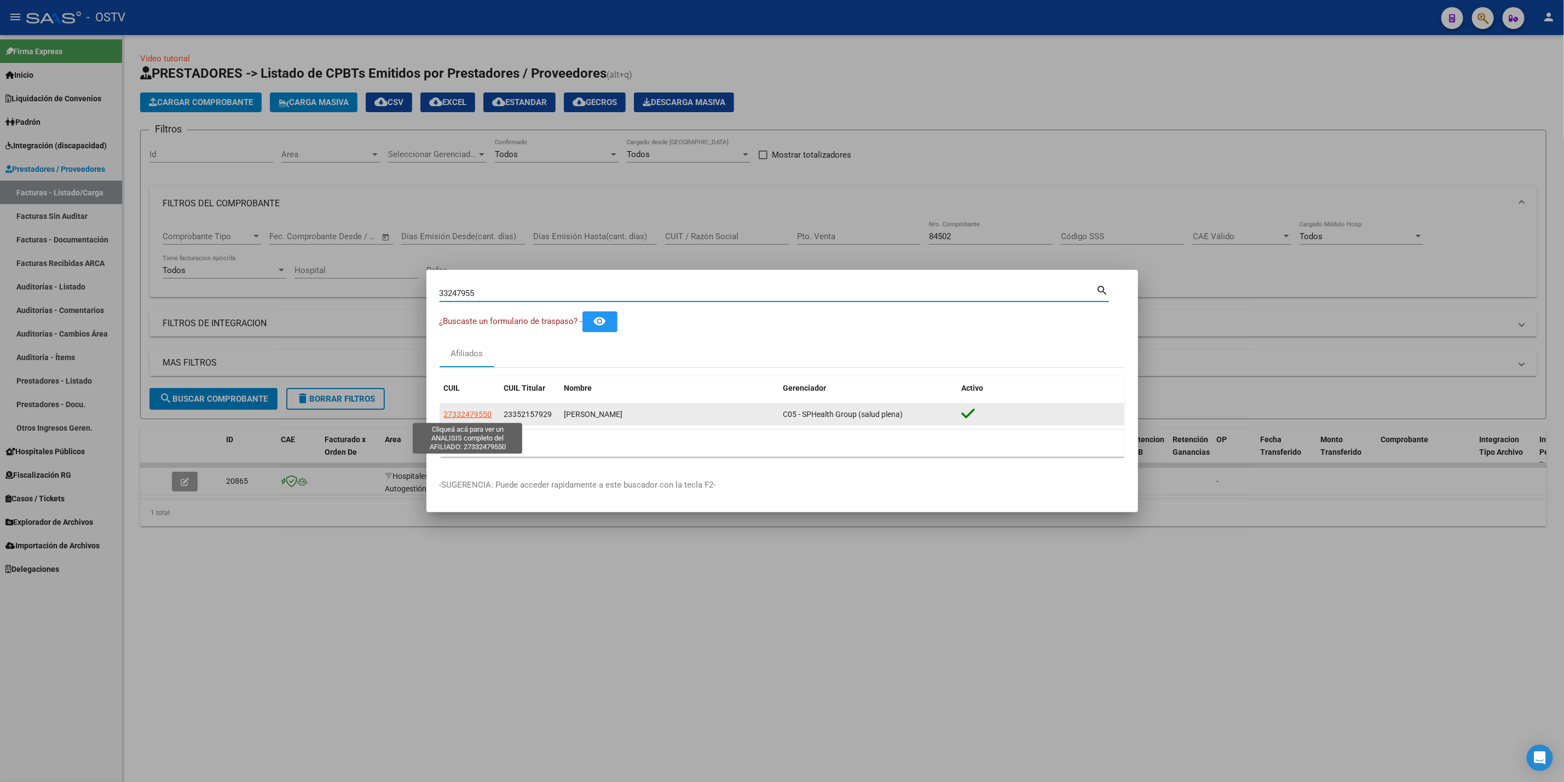
click at [477, 410] on span "27332479550" at bounding box center [468, 414] width 48 height 9
type textarea "27332479550"
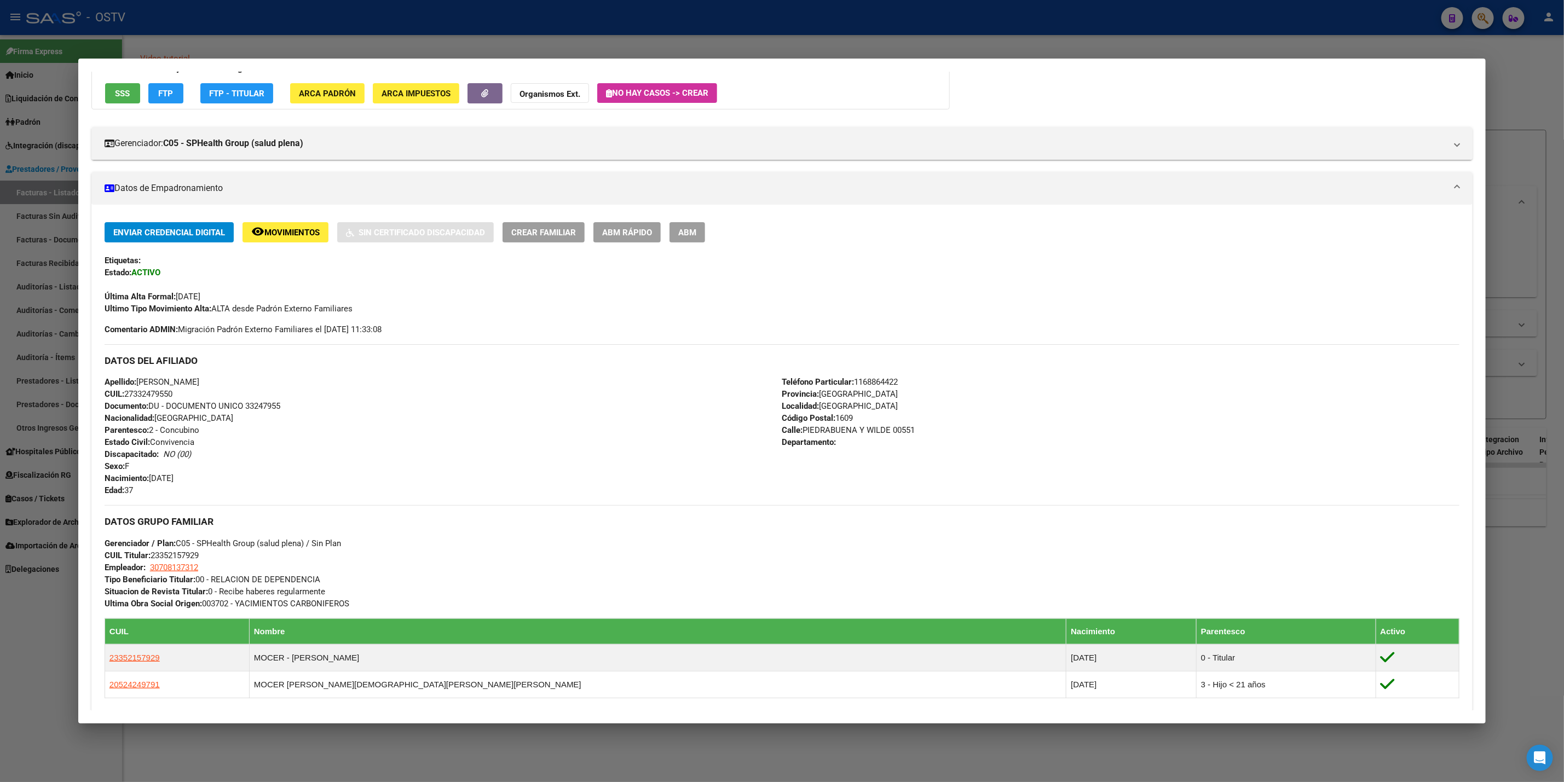
scroll to position [311, 0]
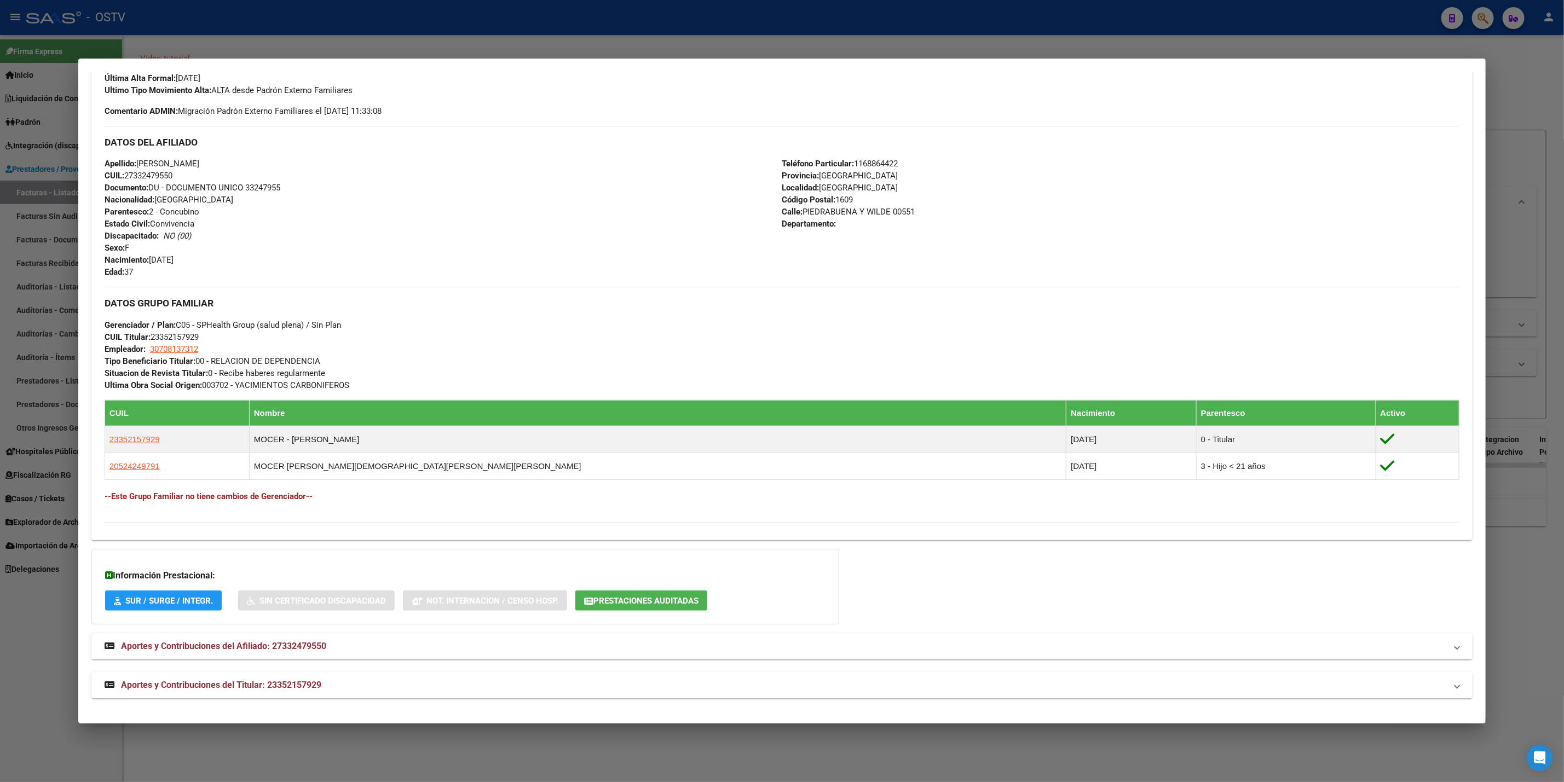
click at [343, 693] on mat-expansion-panel-header "Aportes y Contribuciones del Titular: 23352157929" at bounding box center [781, 685] width 1381 height 26
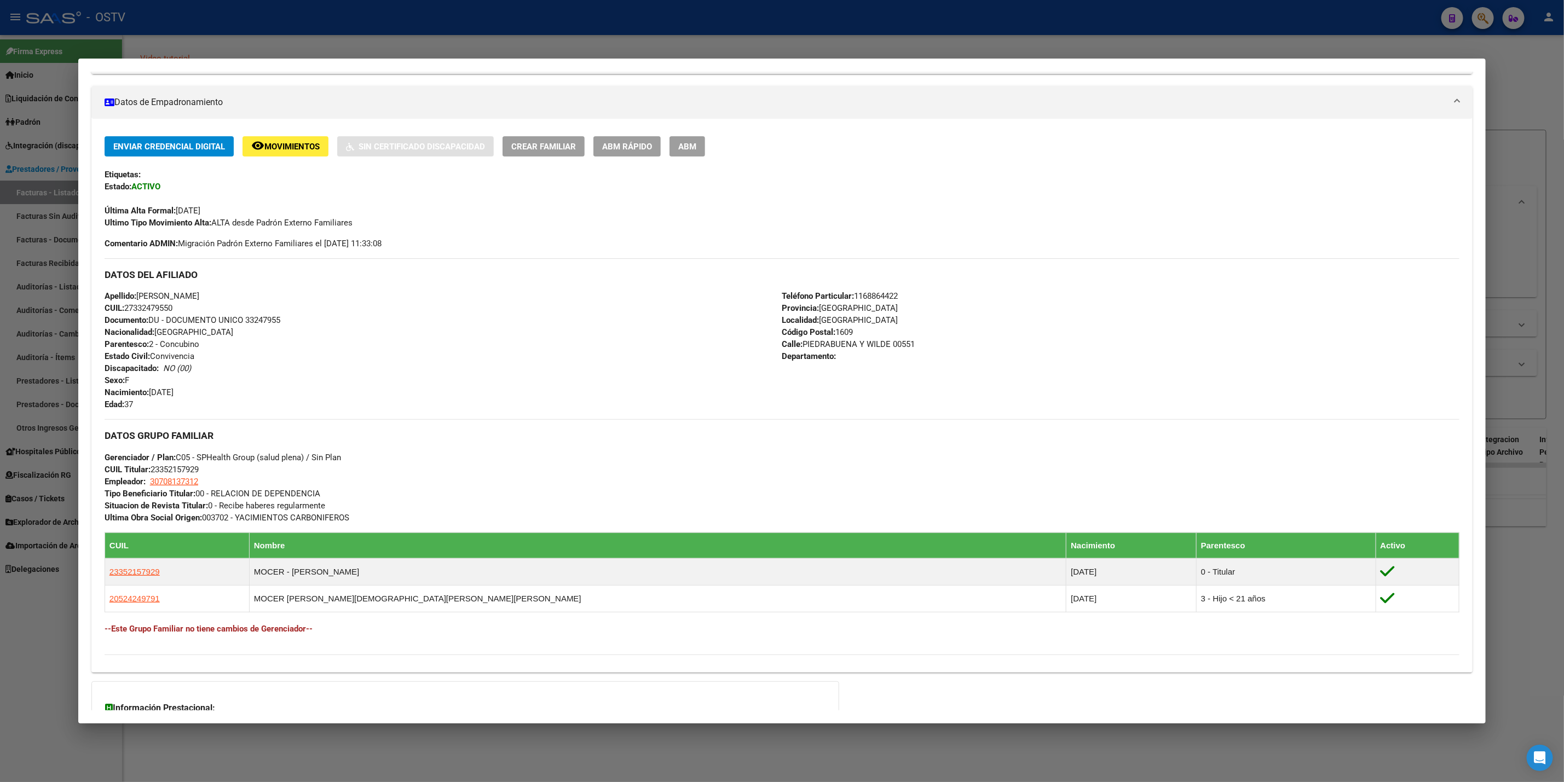
scroll to position [176, 0]
